Goal: Information Seeking & Learning: Learn about a topic

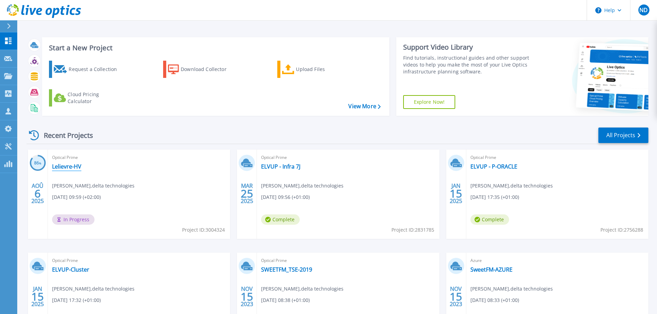
click at [78, 164] on link "Lelievre-HV" at bounding box center [66, 166] width 29 height 7
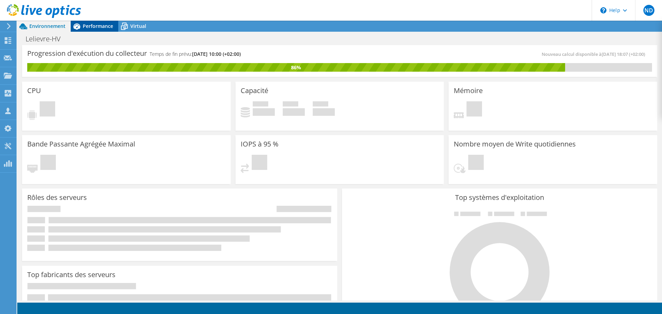
click at [111, 28] on span "Performance" at bounding box center [98, 26] width 30 height 7
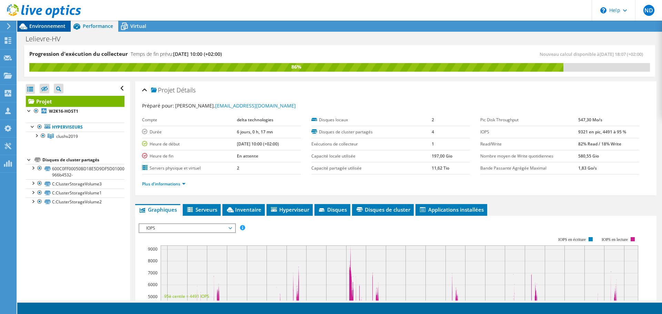
click at [52, 28] on span "Environnement" at bounding box center [47, 26] width 36 height 7
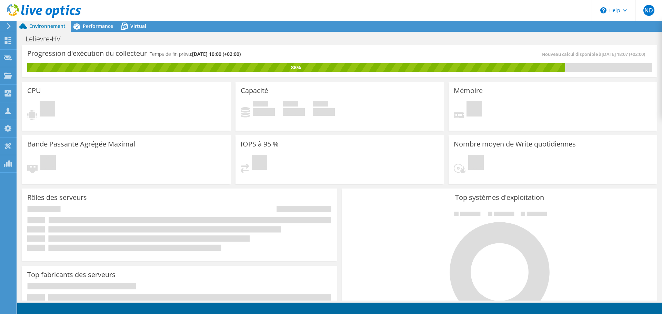
click at [52, 28] on span "Environnement" at bounding box center [47, 26] width 36 height 7
click at [142, 27] on span "Virtual" at bounding box center [138, 26] width 16 height 7
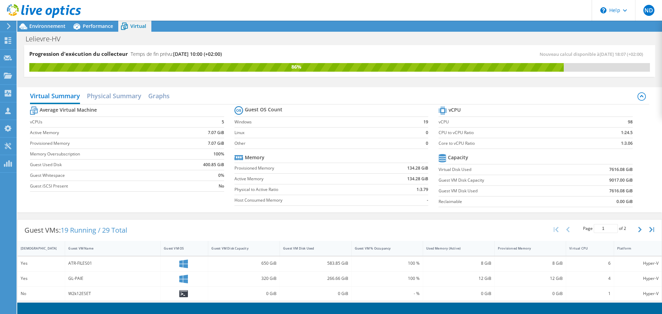
click at [525, 206] on td "Reclaimable" at bounding box center [504, 201] width 131 height 11
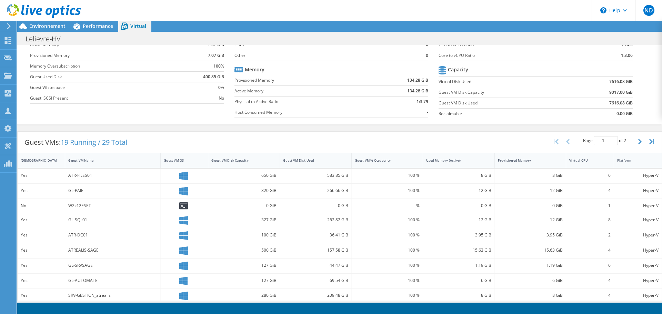
scroll to position [82, 0]
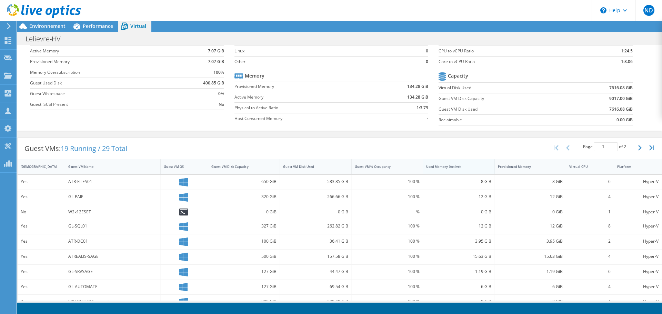
click at [445, 167] on div "Used Memory (Active)" at bounding box center [454, 167] width 57 height 4
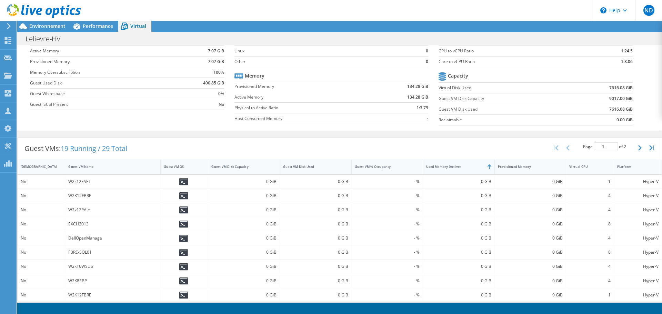
click at [445, 167] on div "Used Memory (Active)" at bounding box center [454, 167] width 57 height 4
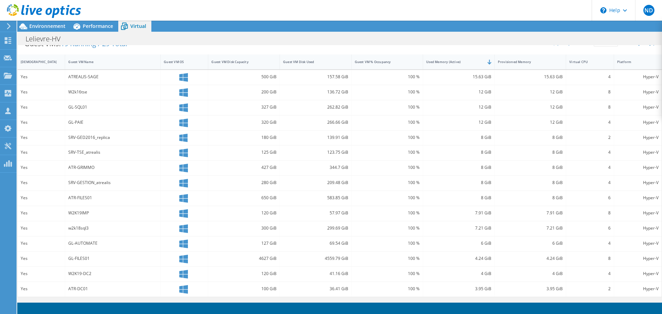
scroll to position [0, 0]
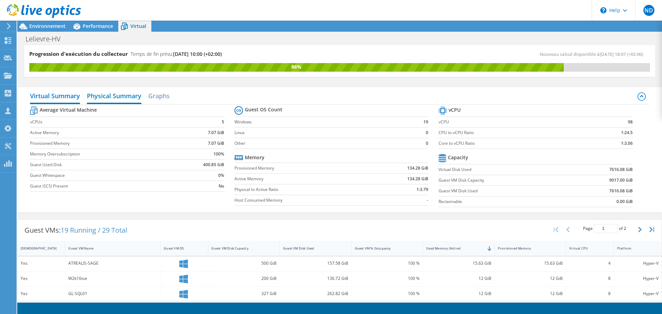
click at [133, 99] on h2 "Physical Summary" at bounding box center [114, 96] width 55 height 15
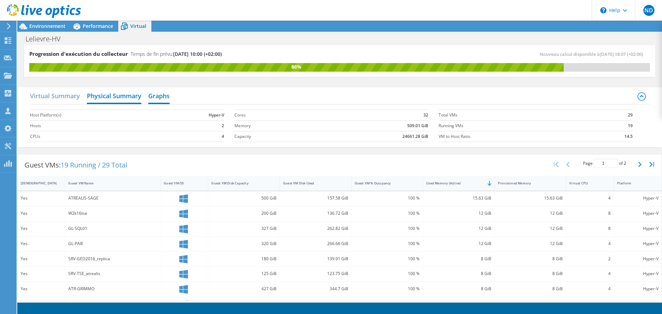
click at [150, 97] on h2 "Graphs" at bounding box center [158, 96] width 21 height 15
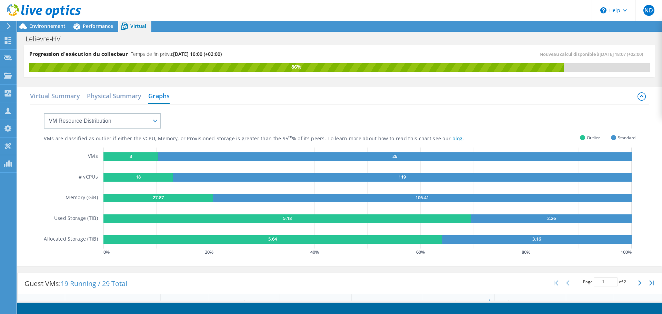
click at [140, 159] on rect at bounding box center [131, 156] width 55 height 9
click at [182, 161] on rect at bounding box center [395, 156] width 474 height 9
click at [149, 120] on select "VM Resource Distribution Provisioning Contrast Over Provisioning" at bounding box center [102, 121] width 117 height 16
select select "Provisioning Contrast"
click at [44, 113] on select "VM Resource Distribution Provisioning Contrast Over Provisioning" at bounding box center [102, 121] width 117 height 16
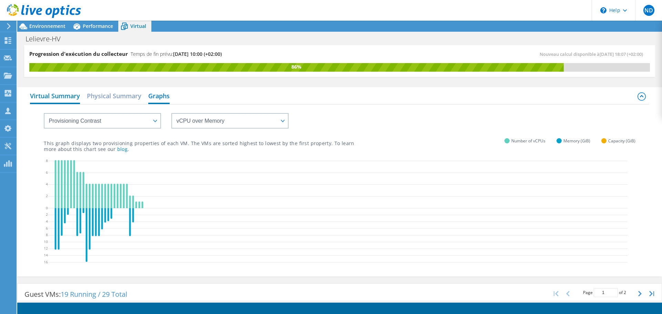
click at [70, 93] on h2 "Virtual Summary" at bounding box center [55, 96] width 50 height 15
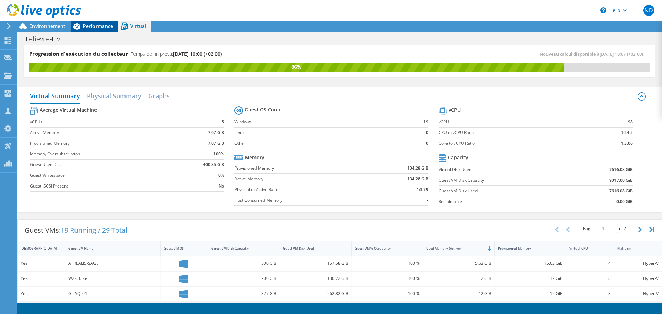
click at [90, 21] on div "Performance" at bounding box center [95, 26] width 48 height 11
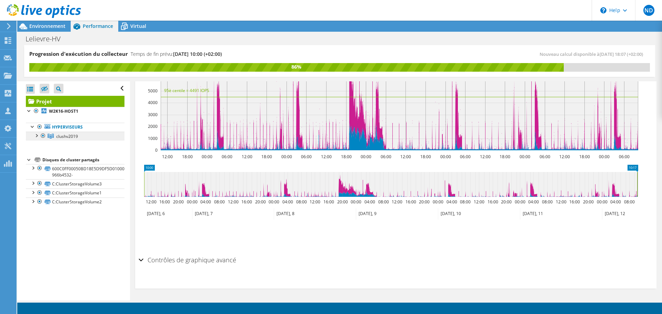
click at [70, 135] on span "clushv2019" at bounding box center [67, 137] width 22 height 6
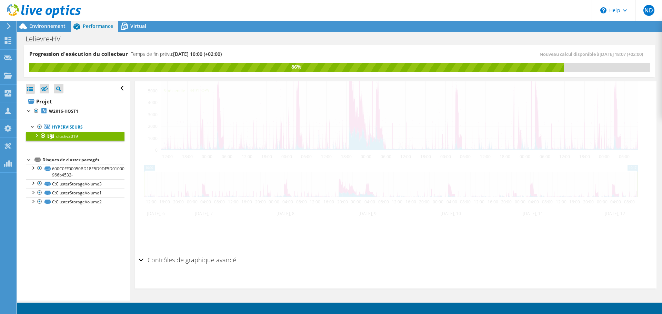
scroll to position [182, 0]
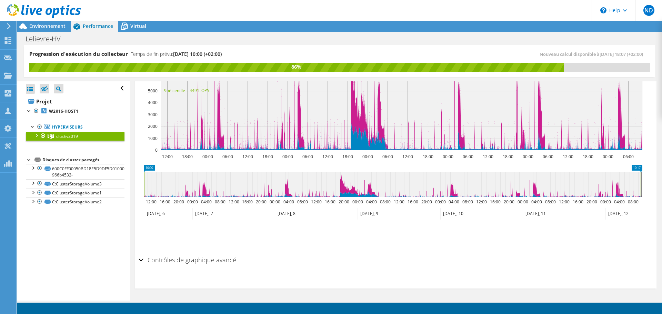
click at [36, 136] on div at bounding box center [36, 135] width 7 height 7
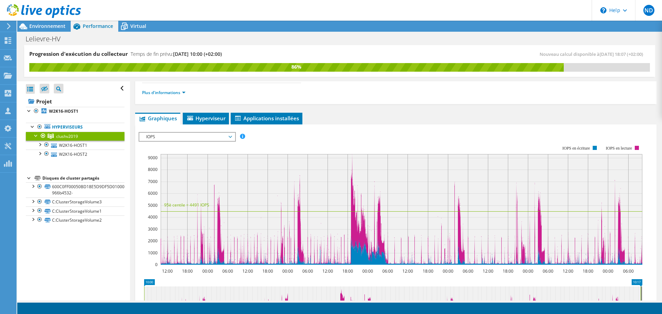
scroll to position [69, 0]
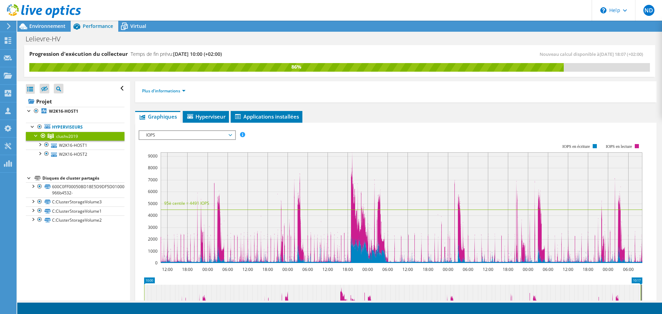
click at [193, 132] on span "IOPS" at bounding box center [187, 135] width 89 height 8
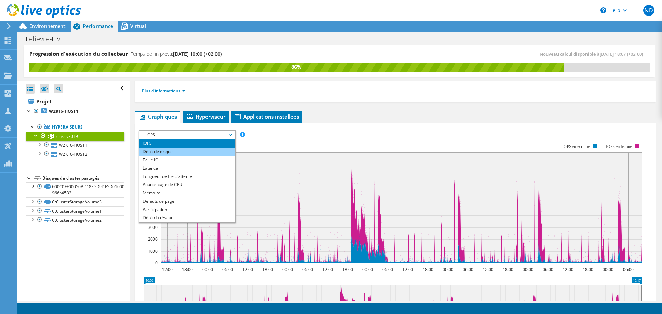
click at [194, 148] on li "Débit de disque" at bounding box center [187, 152] width 96 height 8
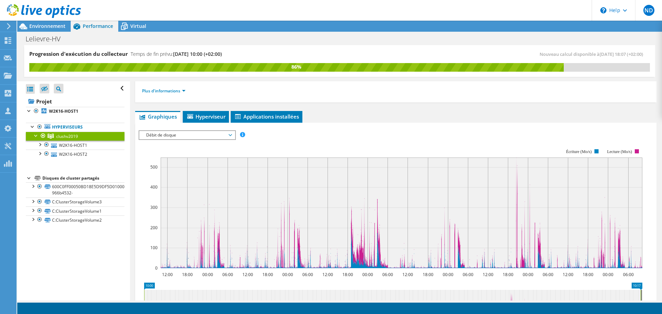
click at [195, 134] on span "Débit de disque" at bounding box center [187, 135] width 89 height 8
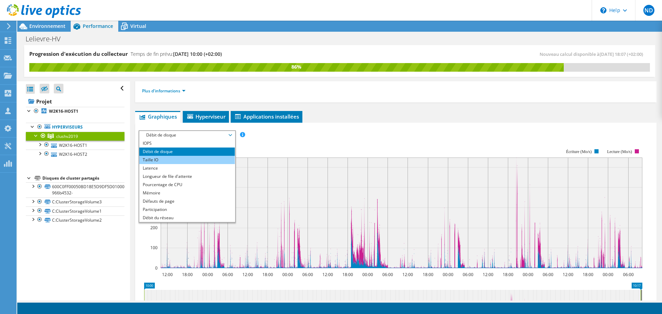
click at [190, 157] on li "Taille IO" at bounding box center [187, 160] width 96 height 8
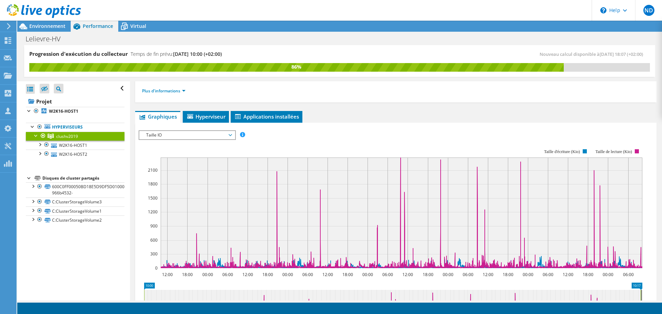
click at [184, 135] on span "Taille IO" at bounding box center [187, 135] width 89 height 8
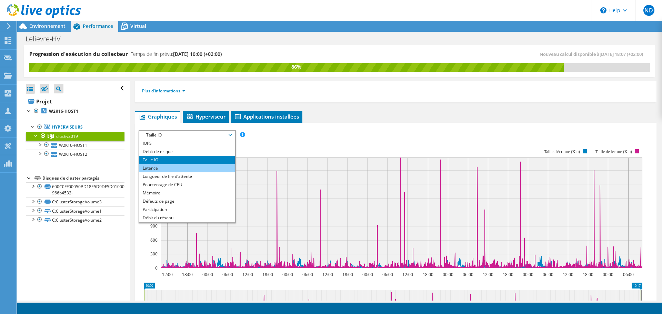
click at [183, 168] on li "Latence" at bounding box center [187, 168] width 96 height 8
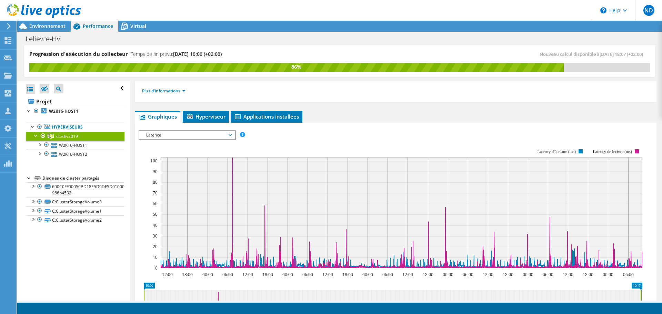
click at [205, 136] on span "Latence" at bounding box center [187, 135] width 89 height 8
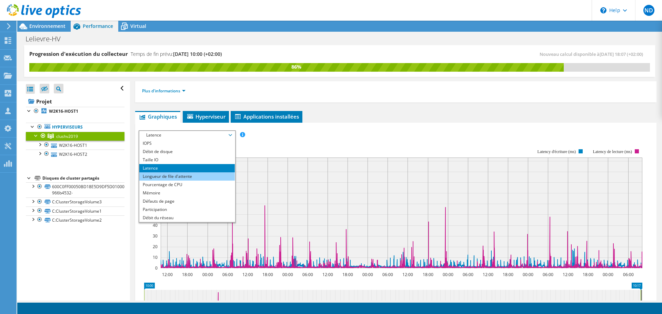
click at [197, 175] on li "Longueur de file d'attente" at bounding box center [187, 177] width 96 height 8
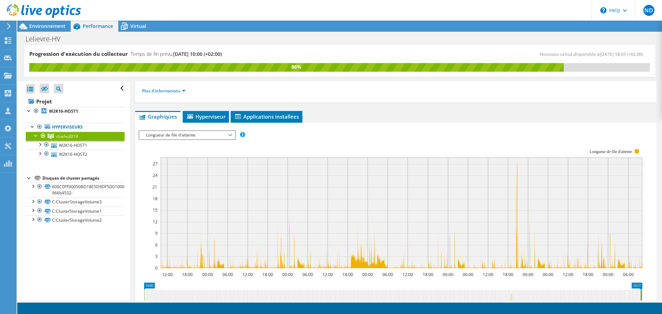
click at [186, 134] on span "Longueur de file d'attente" at bounding box center [187, 135] width 89 height 8
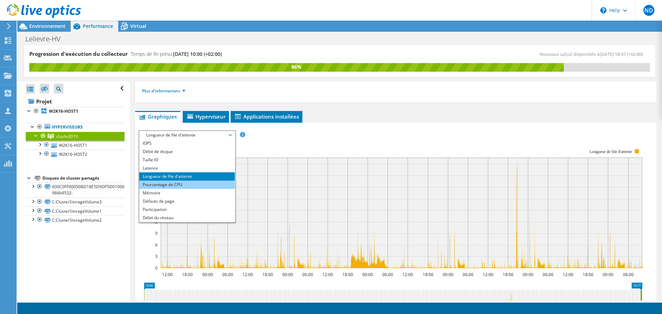
click at [189, 182] on li "Pourcentage de CPU" at bounding box center [187, 185] width 96 height 8
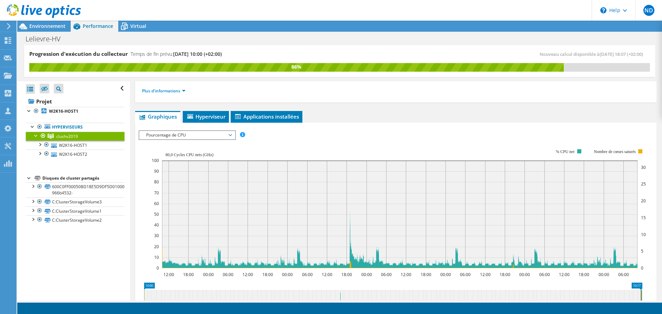
click at [191, 138] on span "Pourcentage de CPU" at bounding box center [187, 135] width 89 height 8
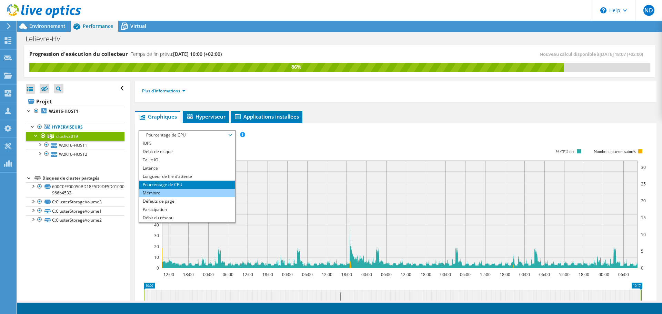
click at [189, 195] on li "Mémoire" at bounding box center [187, 193] width 96 height 8
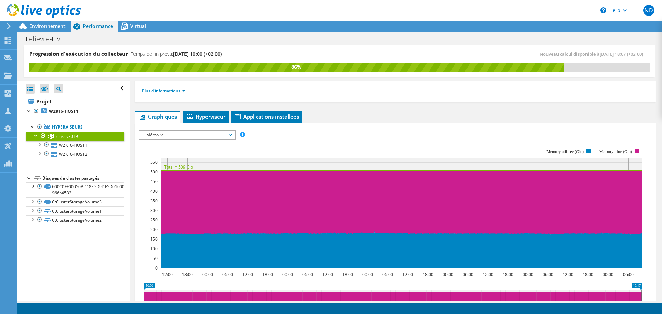
click at [182, 134] on span "Mémoire" at bounding box center [187, 135] width 89 height 8
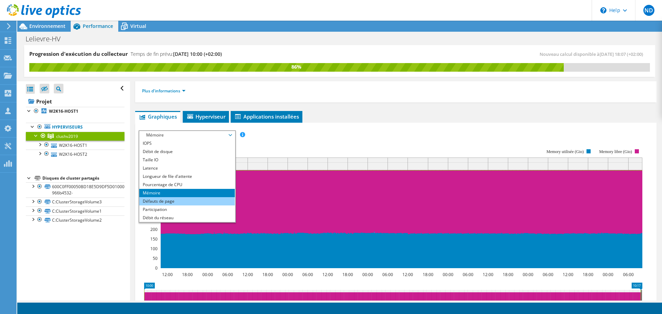
click at [182, 203] on li "Défauts de page" at bounding box center [187, 201] width 96 height 8
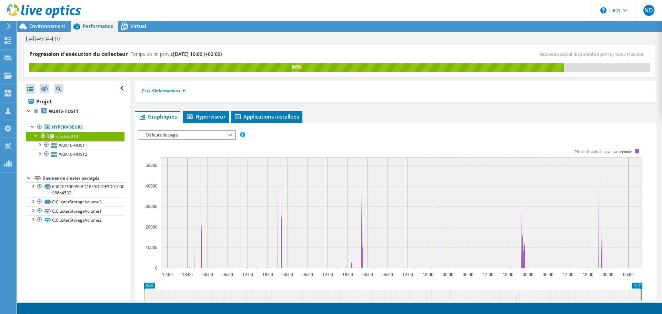
click at [177, 137] on span "Défauts de page" at bounding box center [187, 135] width 89 height 8
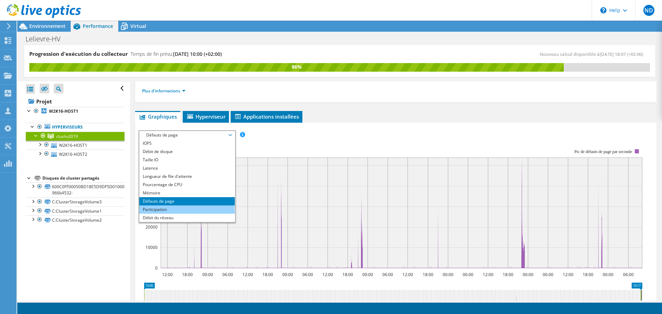
click at [182, 210] on li "Participation" at bounding box center [187, 210] width 96 height 8
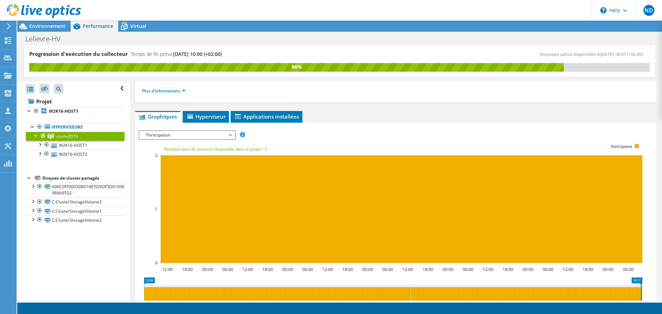
click at [192, 137] on span "Participation" at bounding box center [187, 135] width 89 height 8
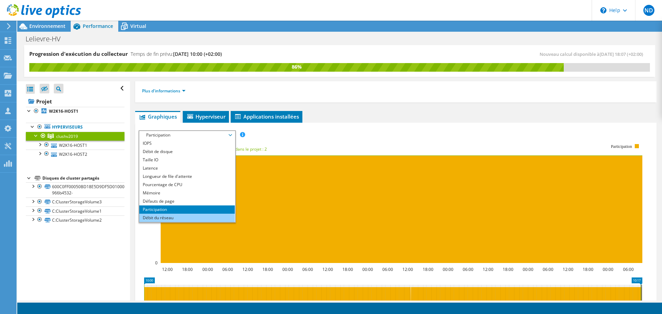
click at [189, 218] on li "Débit du réseau" at bounding box center [187, 218] width 96 height 8
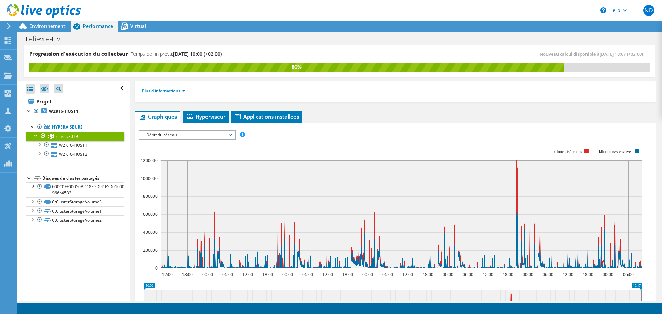
click at [185, 139] on span "Débit du réseau" at bounding box center [187, 135] width 89 height 8
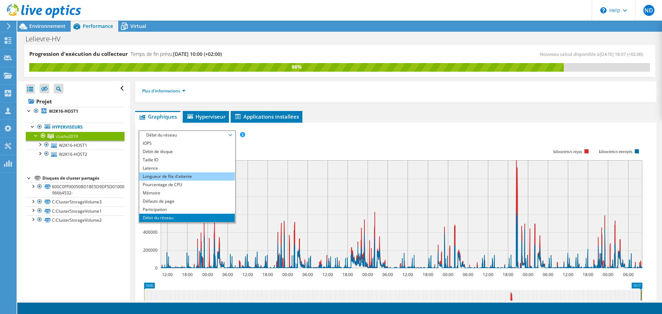
scroll to position [25, 0]
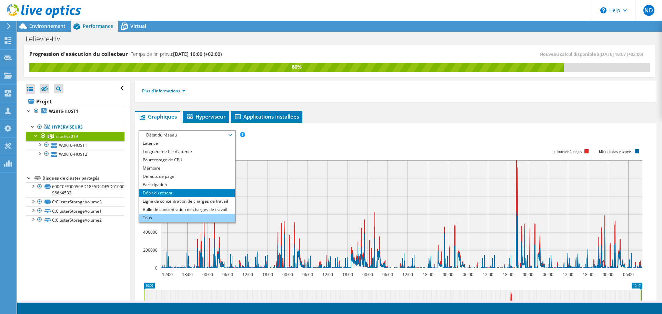
click at [184, 216] on li "Tous" at bounding box center [187, 218] width 96 height 8
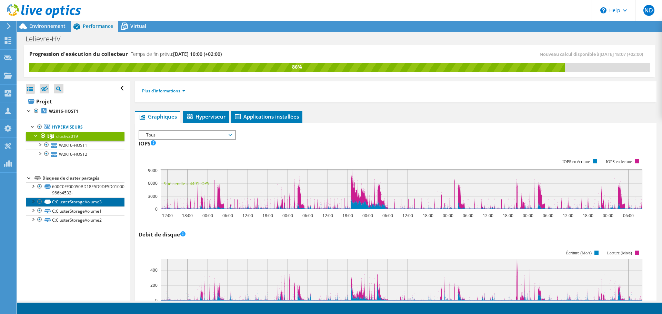
click at [97, 206] on link "C:ClusterStorageVolume3" at bounding box center [75, 202] width 99 height 9
